Goal: Task Accomplishment & Management: Use online tool/utility

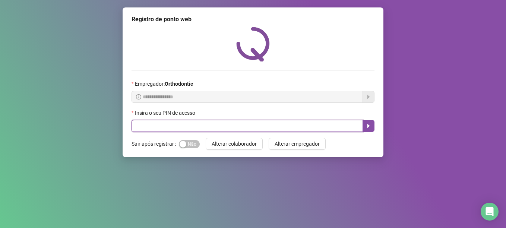
click at [164, 128] on input "text" at bounding box center [246, 126] width 231 height 12
type input "*****"
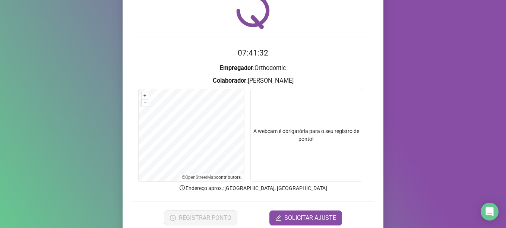
scroll to position [63, 0]
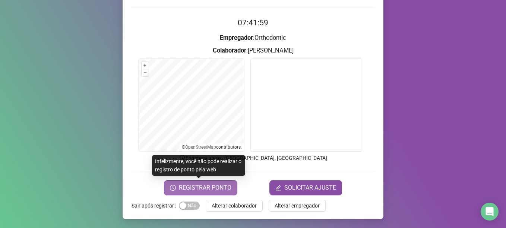
click at [212, 186] on span "REGISTRAR PONTO" at bounding box center [205, 187] width 52 height 9
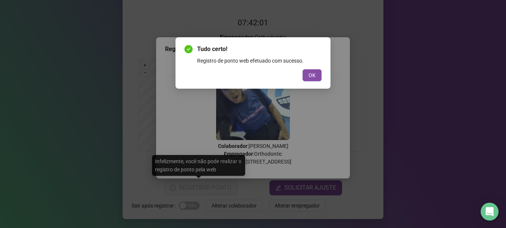
click at [302, 76] on div "OK" at bounding box center [252, 75] width 137 height 12
click at [308, 76] on button "OK" at bounding box center [311, 75] width 19 height 12
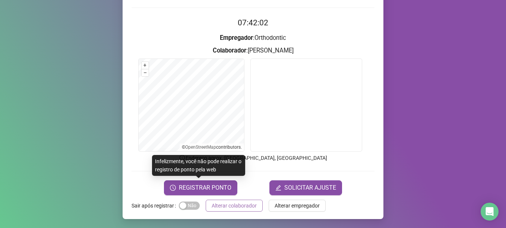
click at [223, 207] on span "Alterar colaborador" at bounding box center [233, 205] width 45 height 8
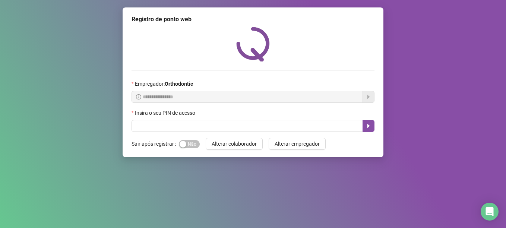
scroll to position [0, 0]
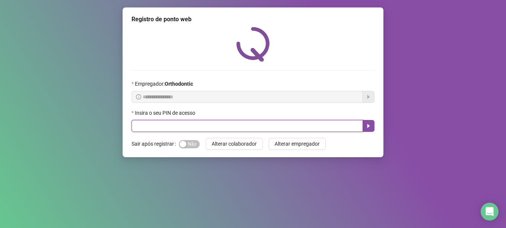
click at [172, 130] on input "text" at bounding box center [246, 126] width 231 height 12
type input "*****"
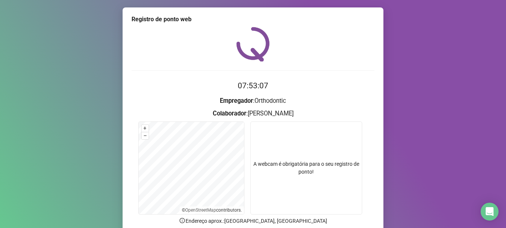
scroll to position [37, 0]
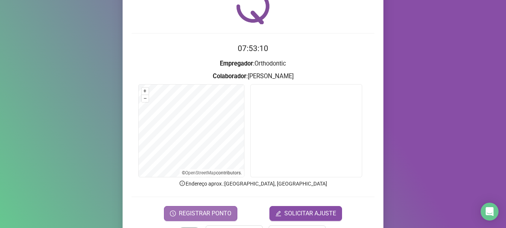
click at [209, 214] on span "REGISTRAR PONTO" at bounding box center [205, 213] width 52 height 9
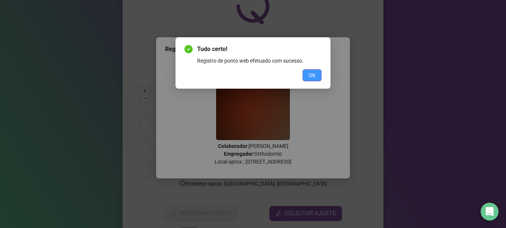
click at [314, 73] on span "OK" at bounding box center [311, 75] width 7 height 8
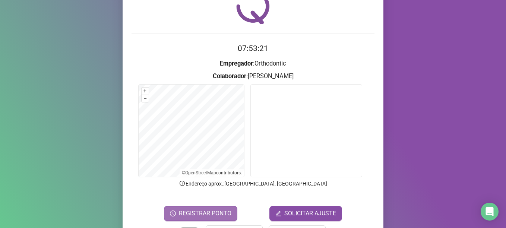
click at [187, 214] on span "REGISTRAR PONTO" at bounding box center [205, 213] width 52 height 9
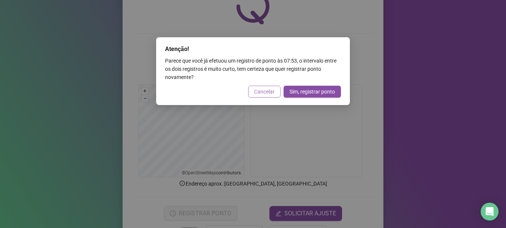
click at [271, 89] on span "Cancelar" at bounding box center [264, 91] width 20 height 8
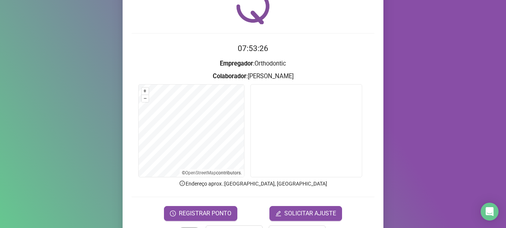
scroll to position [63, 0]
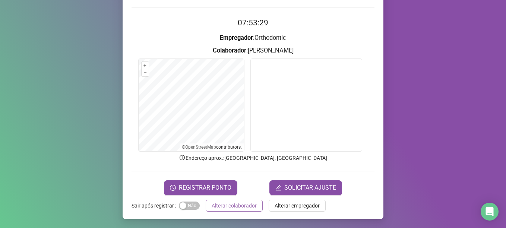
click at [224, 206] on span "Alterar colaborador" at bounding box center [233, 205] width 45 height 8
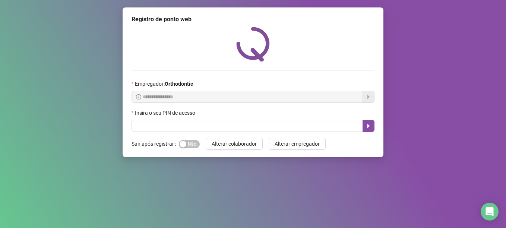
scroll to position [0, 0]
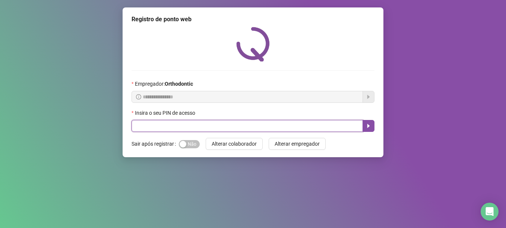
click at [202, 123] on input "text" at bounding box center [246, 126] width 231 height 12
type input "*****"
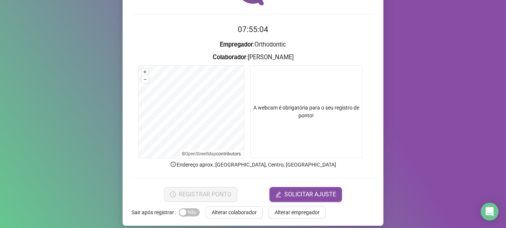
scroll to position [63, 0]
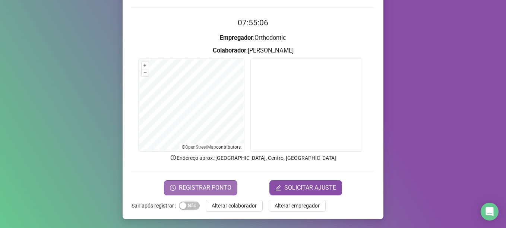
click at [209, 184] on span "REGISTRAR PONTO" at bounding box center [205, 187] width 52 height 9
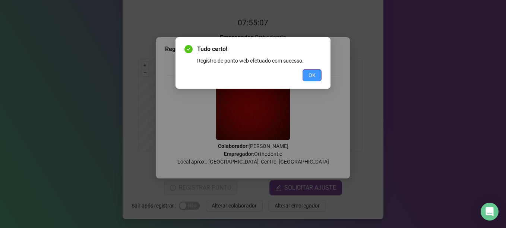
click at [310, 70] on button "OK" at bounding box center [311, 75] width 19 height 12
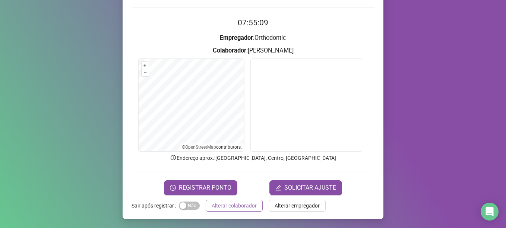
click at [243, 206] on span "Alterar colaborador" at bounding box center [233, 205] width 45 height 8
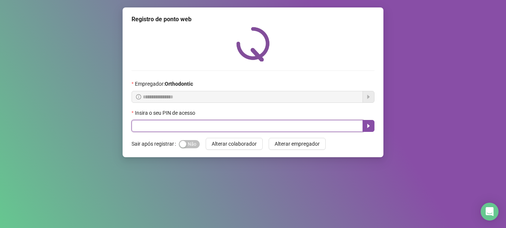
click at [165, 121] on input "text" at bounding box center [246, 126] width 231 height 12
type input "*****"
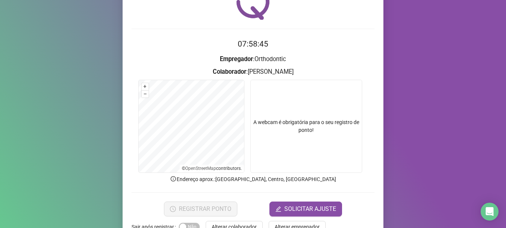
scroll to position [63, 0]
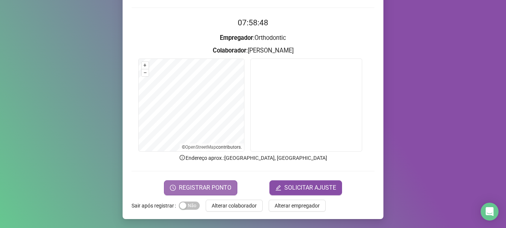
click at [224, 187] on span "REGISTRAR PONTO" at bounding box center [205, 187] width 52 height 9
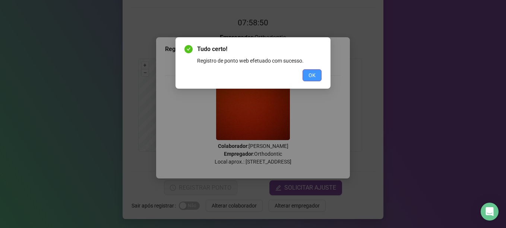
click at [312, 75] on span "OK" at bounding box center [311, 75] width 7 height 8
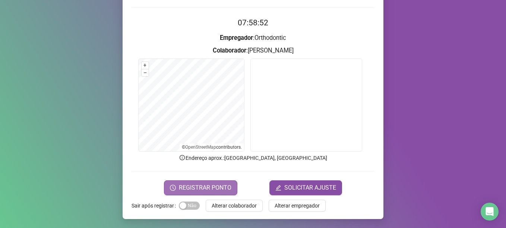
click at [211, 190] on span "REGISTRAR PONTO" at bounding box center [205, 187] width 52 height 9
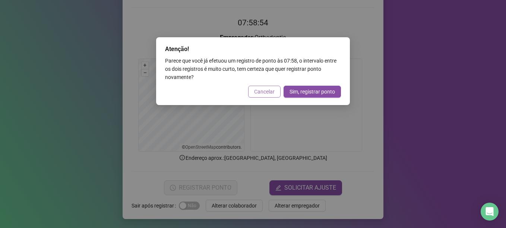
click at [265, 93] on span "Cancelar" at bounding box center [264, 91] width 20 height 8
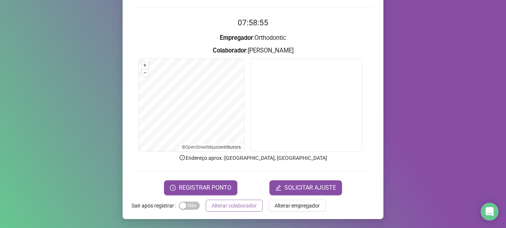
click at [242, 207] on span "Alterar colaborador" at bounding box center [233, 205] width 45 height 8
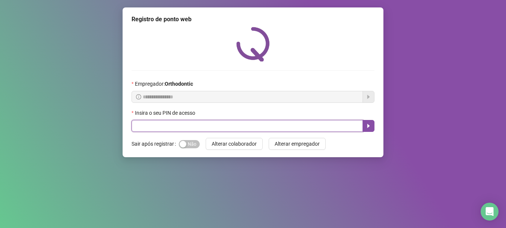
click at [179, 125] on input "text" at bounding box center [246, 126] width 231 height 12
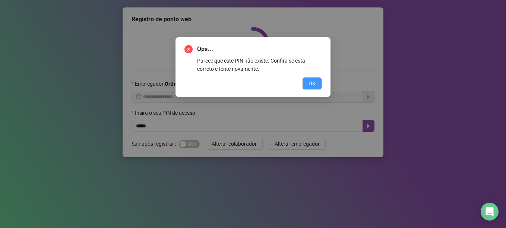
click at [314, 88] on button "OK" at bounding box center [311, 83] width 19 height 12
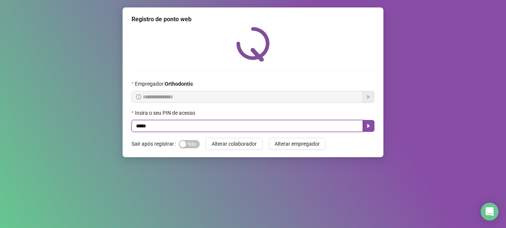
drag, startPoint x: 167, startPoint y: 128, endPoint x: 121, endPoint y: 127, distance: 45.4
click at [121, 127] on div "**********" at bounding box center [253, 114] width 506 height 228
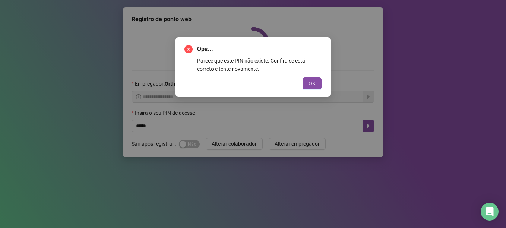
drag, startPoint x: 311, startPoint y: 79, endPoint x: 279, endPoint y: 90, distance: 33.9
click at [291, 86] on div "OK" at bounding box center [252, 83] width 137 height 12
drag, startPoint x: 159, startPoint y: 123, endPoint x: 337, endPoint y: 79, distance: 183.5
click at [165, 124] on div "Ops... Parece que este PIN não existe. Confira se está correto e tente novament…" at bounding box center [253, 114] width 506 height 228
click at [309, 84] on span "OK" at bounding box center [311, 83] width 7 height 8
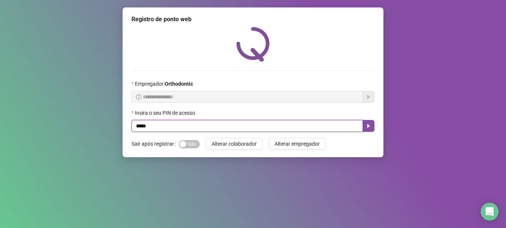
drag, startPoint x: 158, startPoint y: 127, endPoint x: 84, endPoint y: 120, distance: 74.7
click at [84, 120] on div "**********" at bounding box center [253, 114] width 506 height 228
type input "*****"
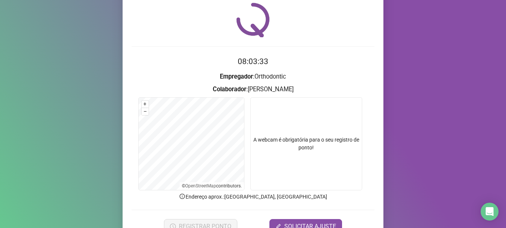
scroll to position [37, 0]
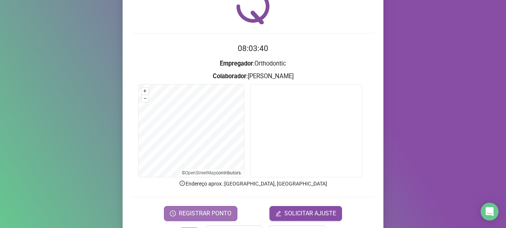
click at [203, 212] on span "REGISTRAR PONTO" at bounding box center [205, 213] width 52 height 9
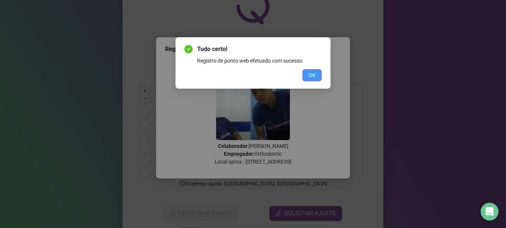
click at [321, 78] on button "OK" at bounding box center [311, 75] width 19 height 12
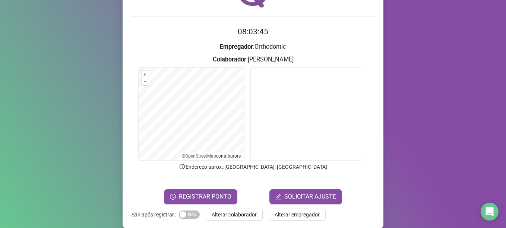
scroll to position [63, 0]
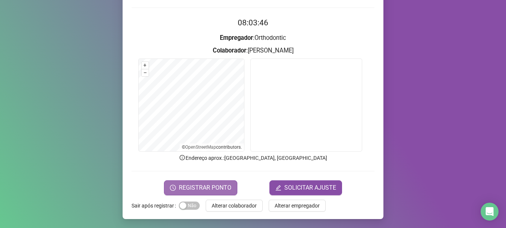
click at [208, 185] on span "REGISTRAR PONTO" at bounding box center [205, 187] width 52 height 9
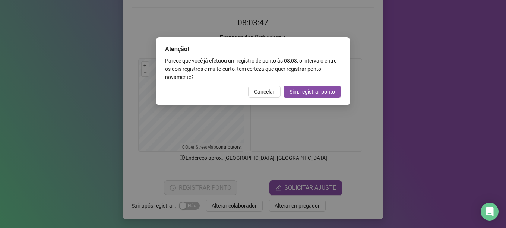
drag, startPoint x: 271, startPoint y: 93, endPoint x: 237, endPoint y: 139, distance: 57.0
click at [268, 95] on span "Cancelar" at bounding box center [264, 91] width 20 height 8
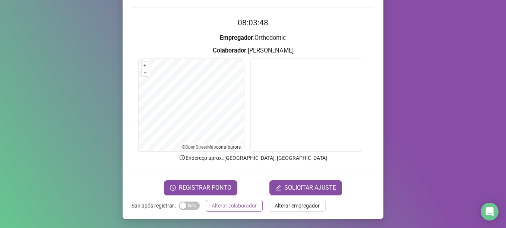
click at [226, 209] on span "Alterar colaborador" at bounding box center [233, 205] width 45 height 8
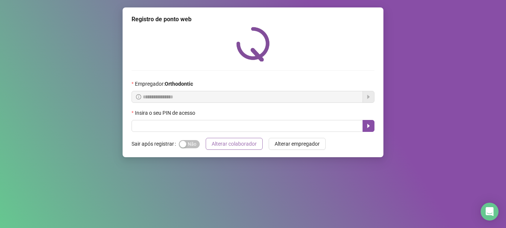
scroll to position [0, 0]
